Goal: Find specific page/section: Find specific page/section

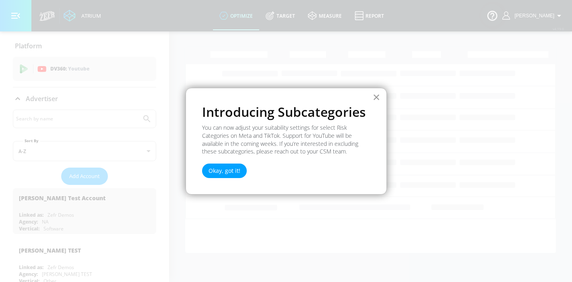
click at [377, 99] on button "×" at bounding box center [377, 97] width 8 height 13
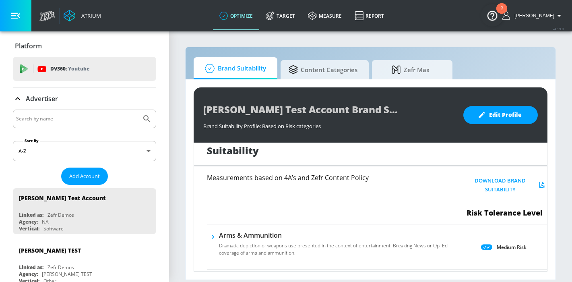
scroll to position [8, 0]
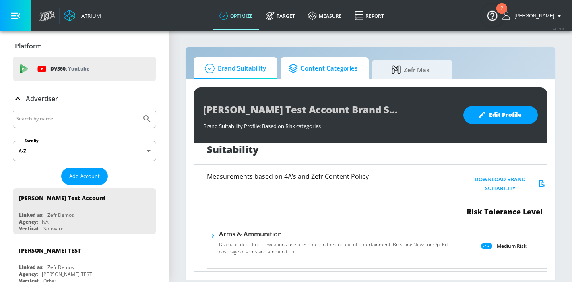
click at [319, 68] on span "Content Categories" at bounding box center [322, 68] width 69 height 19
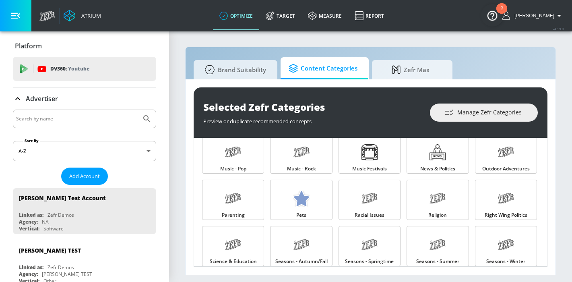
scroll to position [664, 0]
